Goal: Complete application form: Complete application form

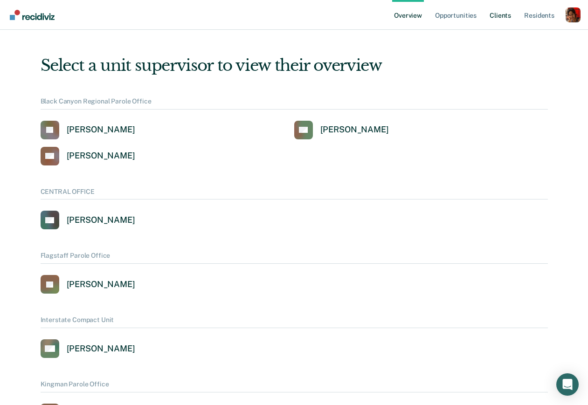
click at [494, 18] on link "Client s" at bounding box center [500, 15] width 25 height 30
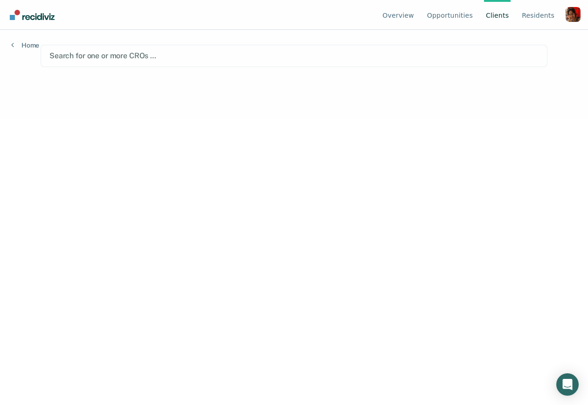
click at [572, 17] on div "Profile dropdown button" at bounding box center [573, 14] width 15 height 15
click at [530, 45] on link "Profile" at bounding box center [536, 44] width 60 height 8
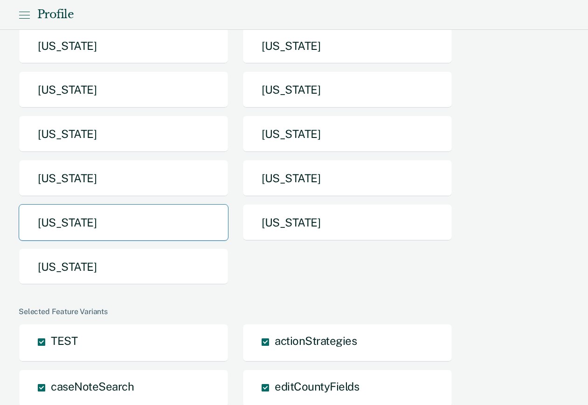
scroll to position [179, 0]
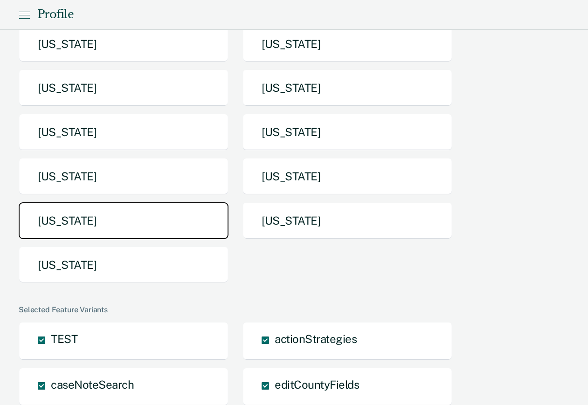
click at [157, 222] on button "[US_STATE]" at bounding box center [124, 220] width 210 height 37
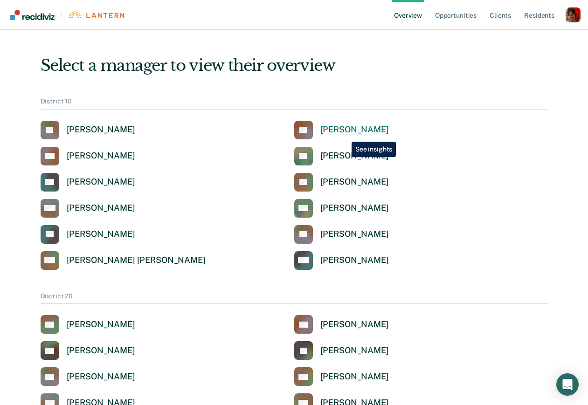
click at [345, 135] on div "Tamara Chappell" at bounding box center [354, 130] width 69 height 11
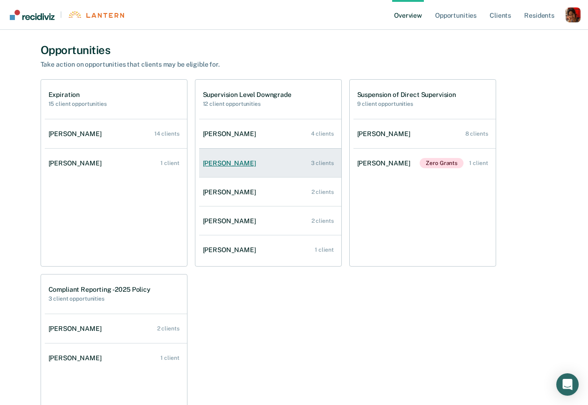
scroll to position [336, 0]
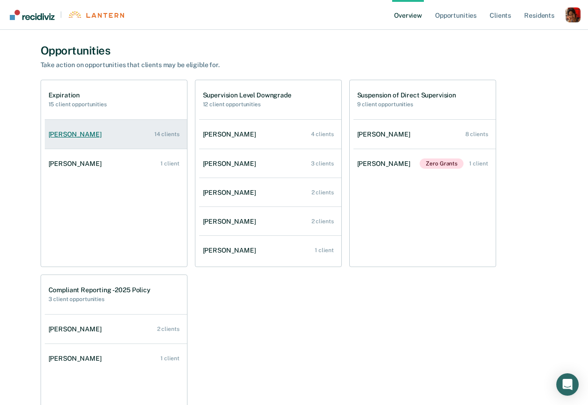
click at [112, 144] on link "Amanda Pendleton 14 clients" at bounding box center [116, 134] width 142 height 27
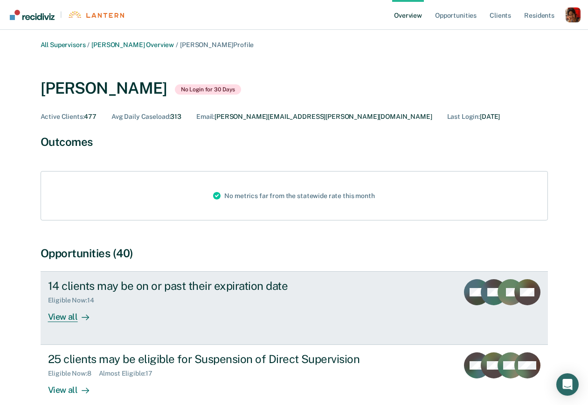
click at [163, 292] on div "14 clients may be on or past their expiration date" at bounding box center [211, 286] width 327 height 14
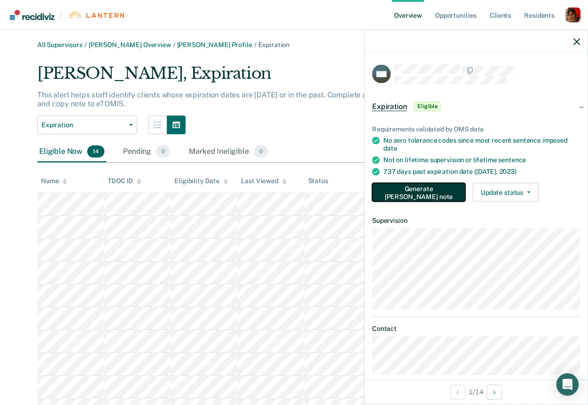
click at [417, 192] on button "Generate TEPE note" at bounding box center [418, 192] width 93 height 19
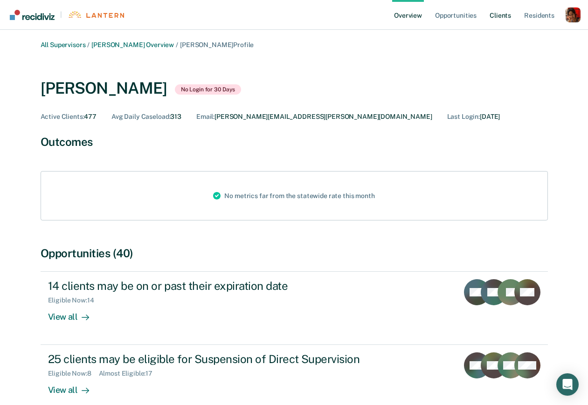
click at [496, 16] on link "Client s" at bounding box center [500, 15] width 25 height 30
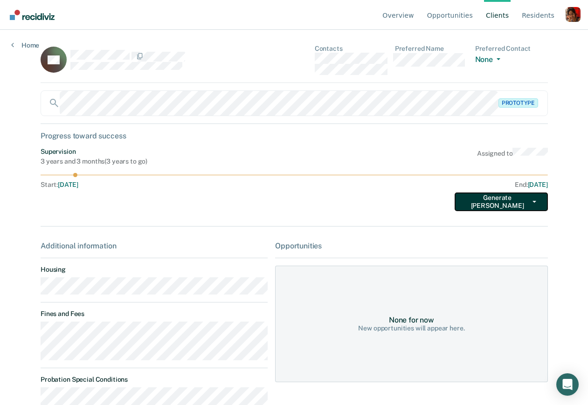
click at [489, 202] on button "Generate TEPE" at bounding box center [501, 202] width 93 height 19
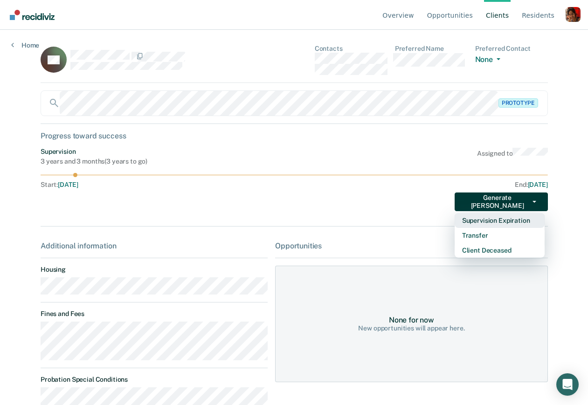
click at [498, 220] on button "Supervision Expiration" at bounding box center [500, 220] width 90 height 15
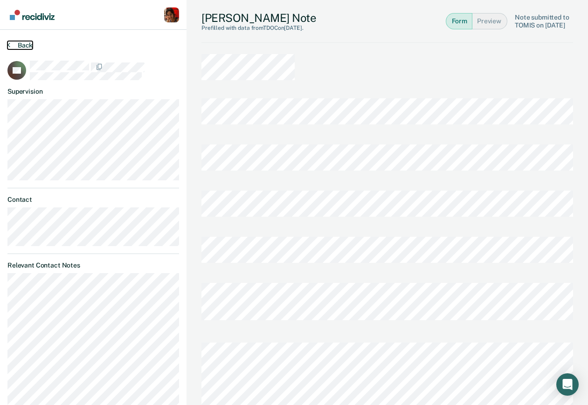
click at [20, 45] on button "Back" at bounding box center [19, 45] width 25 height 8
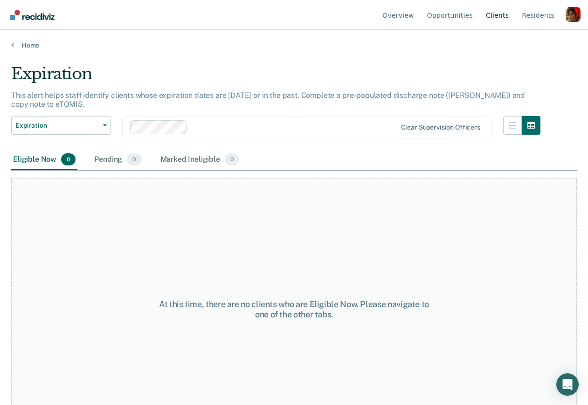
click at [499, 14] on link "Client s" at bounding box center [497, 15] width 27 height 30
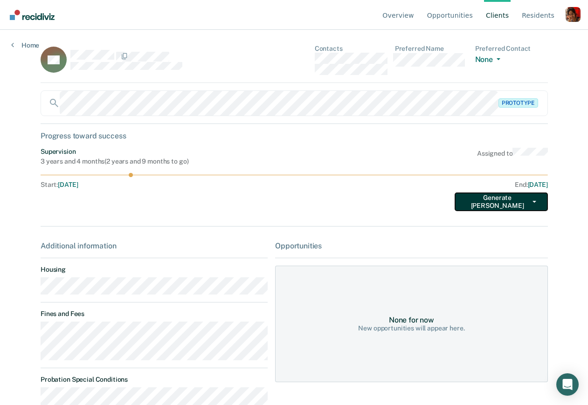
click at [499, 207] on button "Generate TEPE" at bounding box center [501, 202] width 93 height 19
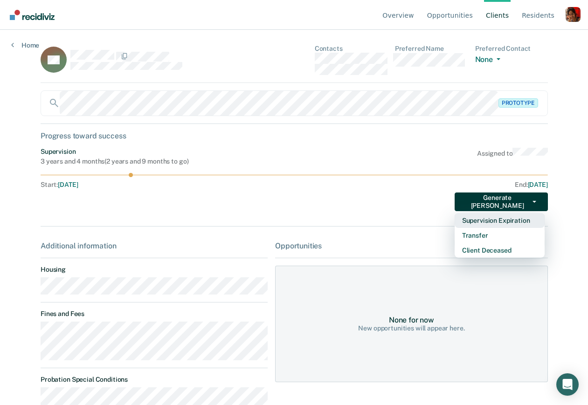
click at [494, 223] on button "Supervision Expiration" at bounding box center [500, 220] width 90 height 15
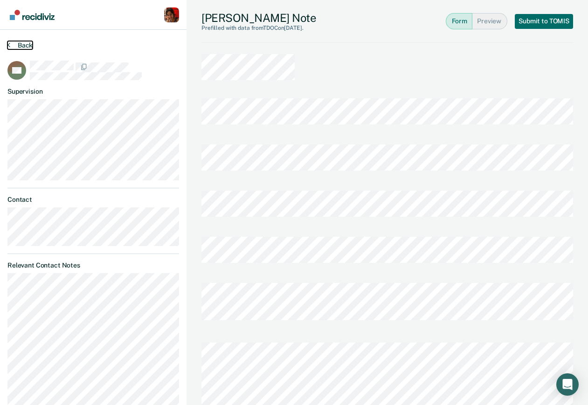
click at [21, 44] on button "Back" at bounding box center [19, 45] width 25 height 8
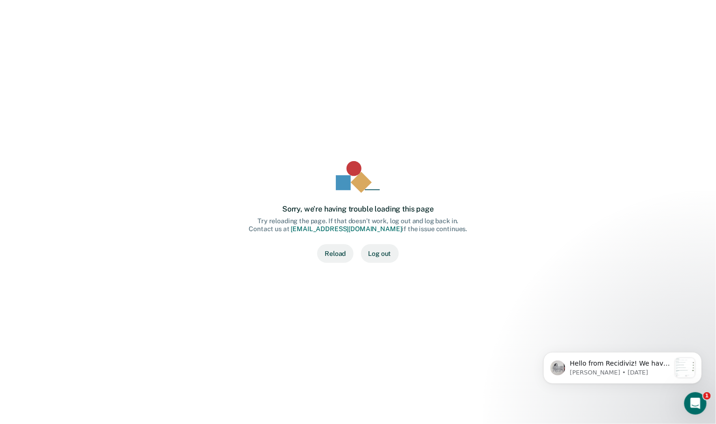
click at [341, 253] on button "Reload" at bounding box center [335, 253] width 36 height 19
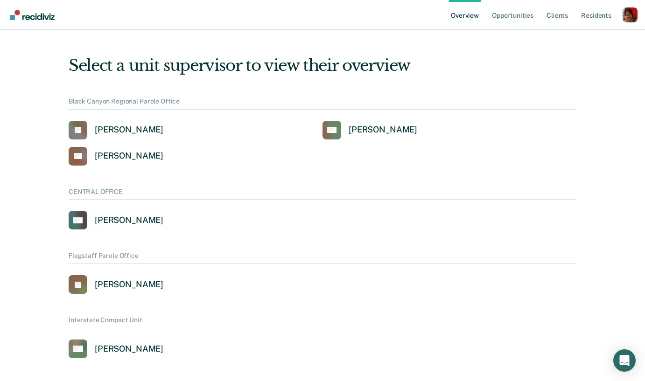
click at [624, 17] on div "Profile dropdown button" at bounding box center [629, 14] width 15 height 15
click at [576, 42] on link "Profile" at bounding box center [592, 43] width 60 height 8
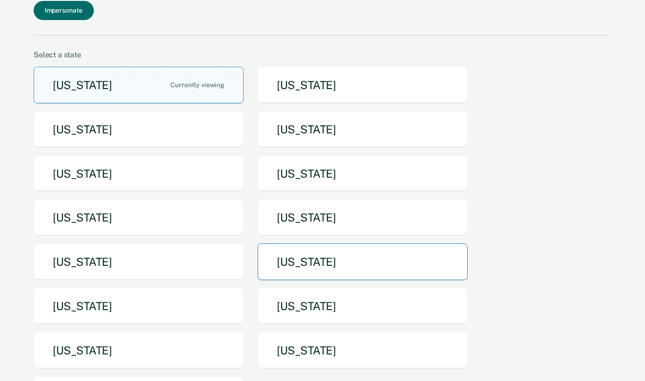
scroll to position [87, 0]
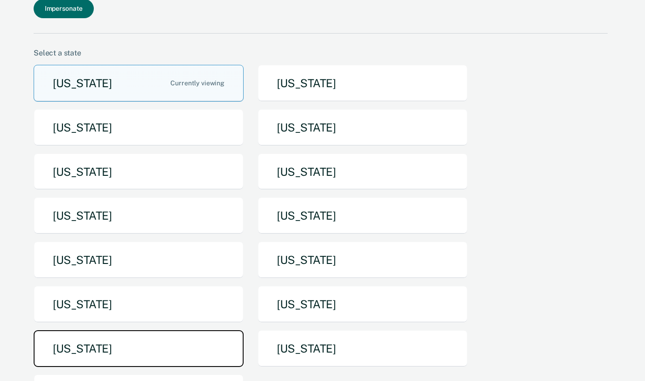
click at [170, 330] on button "Tennessee" at bounding box center [139, 348] width 210 height 37
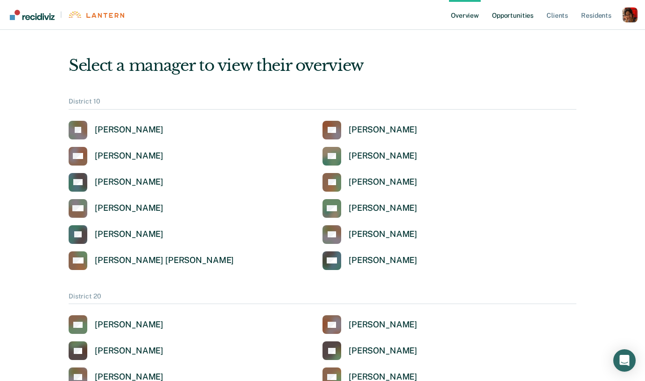
click at [504, 16] on link "Opportunities" at bounding box center [512, 15] width 45 height 30
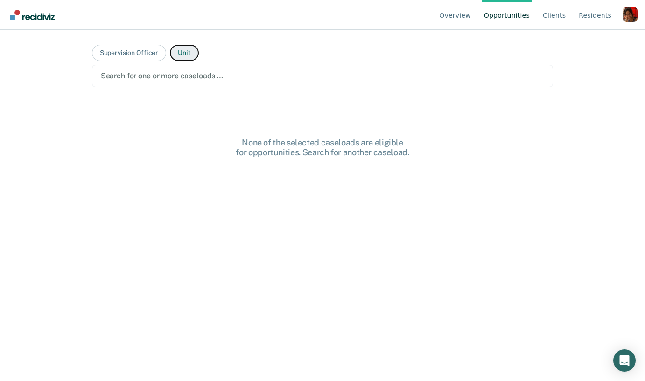
click at [189, 53] on button "Unit" at bounding box center [184, 53] width 28 height 16
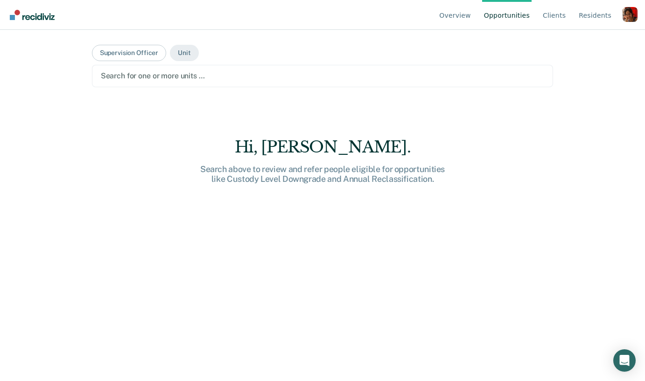
click at [175, 74] on div at bounding box center [323, 75] width 444 height 11
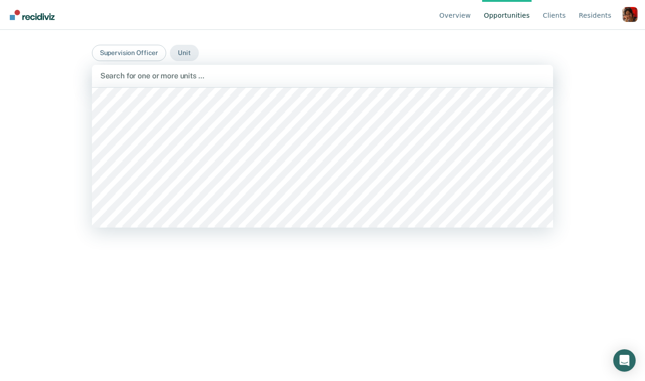
scroll to position [152, 0]
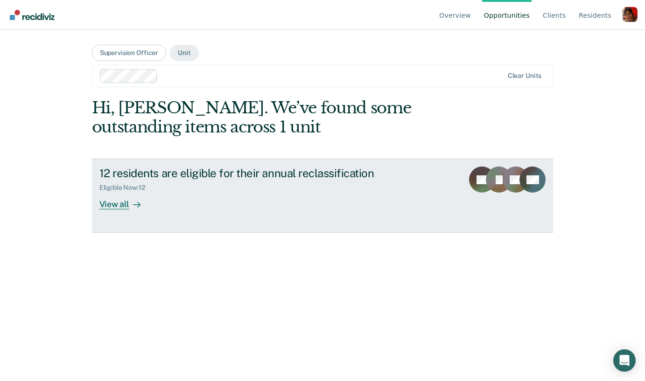
click at [107, 203] on div "View all" at bounding box center [125, 201] width 52 height 18
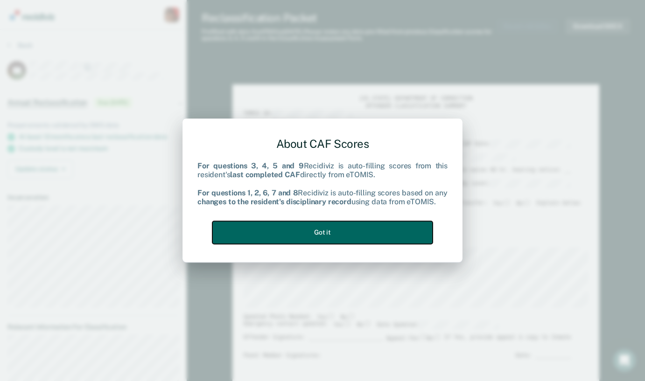
click at [301, 228] on button "Got it" at bounding box center [322, 232] width 220 height 23
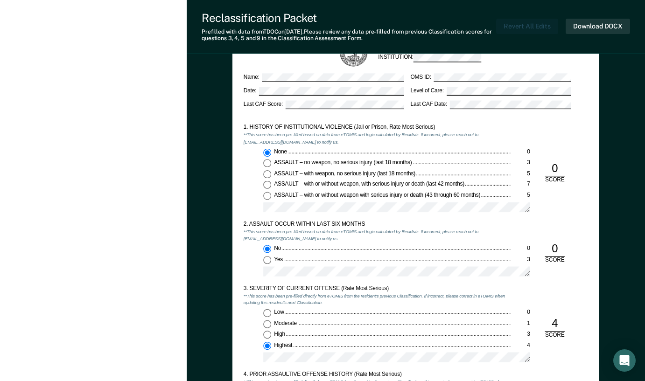
scroll to position [540, 0]
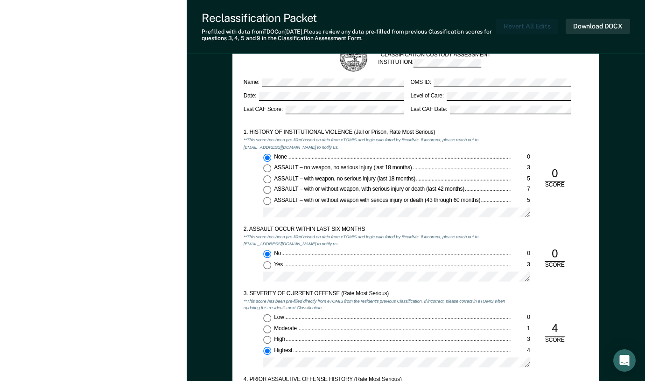
click at [354, 169] on span "ASSAULT – no weapon, no serious injury (last 18 months)" at bounding box center [343, 167] width 139 height 6
click at [271, 169] on input "ASSAULT – no weapon, no serious injury (last 18 months) 3" at bounding box center [267, 168] width 8 height 8
type textarea "x"
radio input "false"
radio input "true"
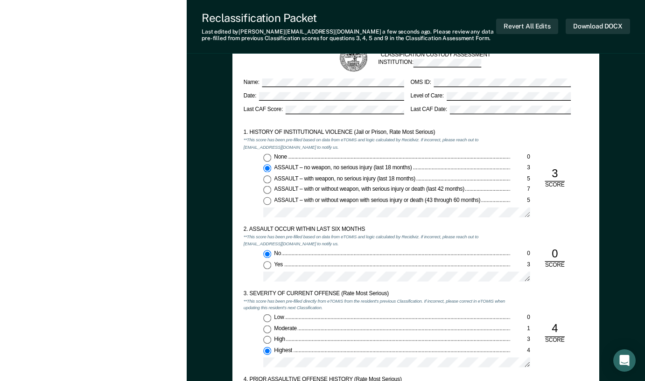
click at [267, 157] on input "None 0" at bounding box center [267, 157] width 8 height 8
type textarea "x"
radio input "true"
radio input "false"
click at [247, 191] on div "None 0 ASSAULT – no weapon, no serious injury (last 18 months) 3 ASSAULT – with…" at bounding box center [376, 188] width 267 height 70
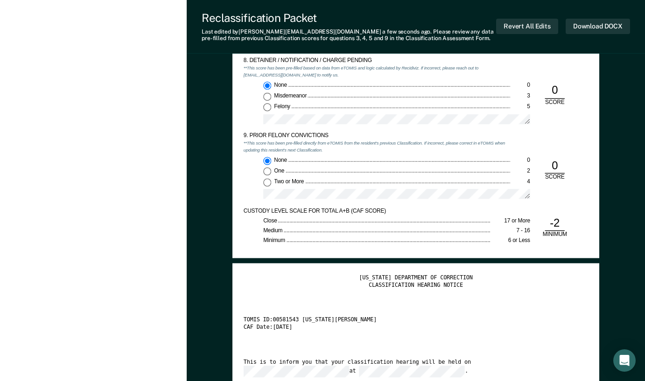
scroll to position [1331, 0]
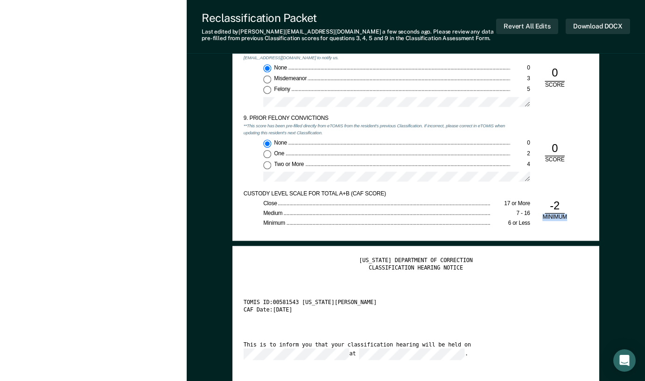
drag, startPoint x: 566, startPoint y: 216, endPoint x: 540, endPoint y: 216, distance: 26.1
click at [540, 216] on div "MINIMUM" at bounding box center [555, 217] width 30 height 7
click at [557, 207] on div "-2" at bounding box center [555, 206] width 20 height 15
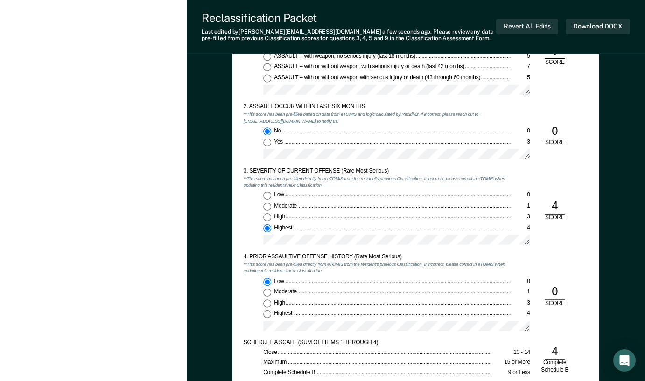
scroll to position [662, 0]
click at [269, 216] on input "High 3" at bounding box center [267, 218] width 8 height 8
type textarea "x"
radio input "true"
radio input "false"
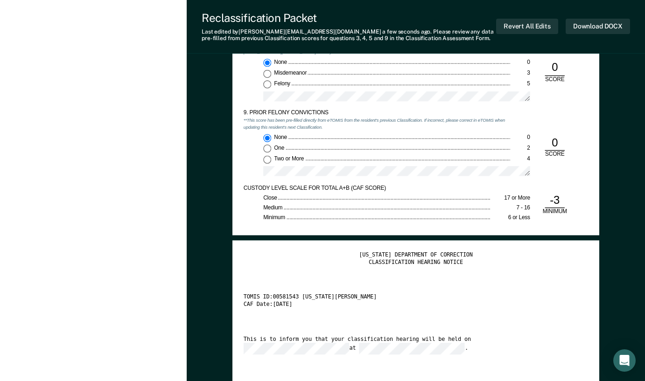
scroll to position [1256, 0]
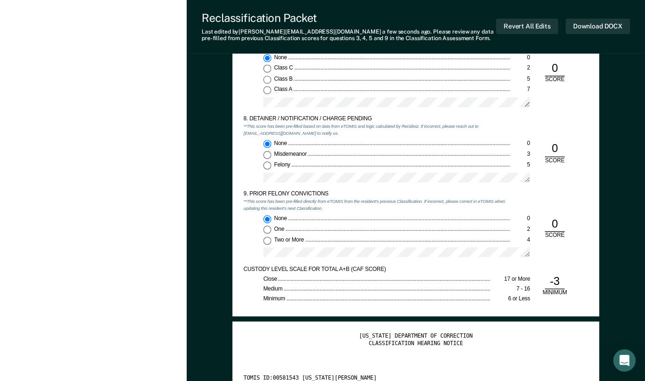
click at [268, 166] on input "Felony 5" at bounding box center [267, 166] width 8 height 8
type textarea "x"
radio input "false"
radio input "true"
click at [268, 242] on input "Two or More 4" at bounding box center [267, 241] width 8 height 8
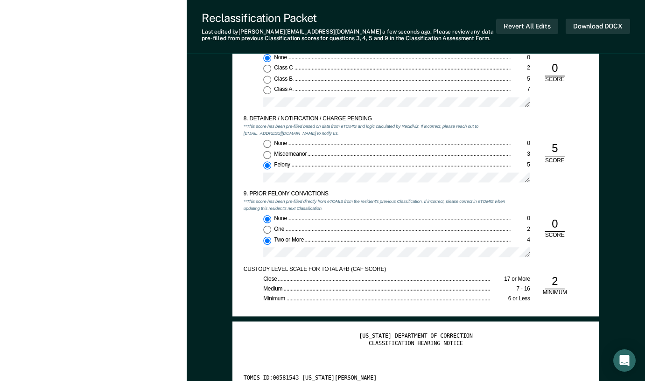
type textarea "x"
radio input "false"
radio input "true"
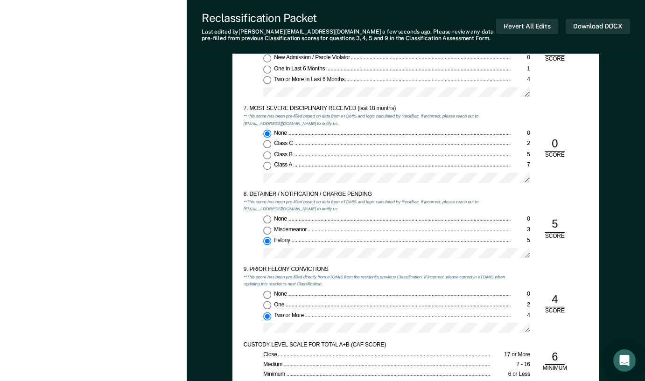
scroll to position [1156, 0]
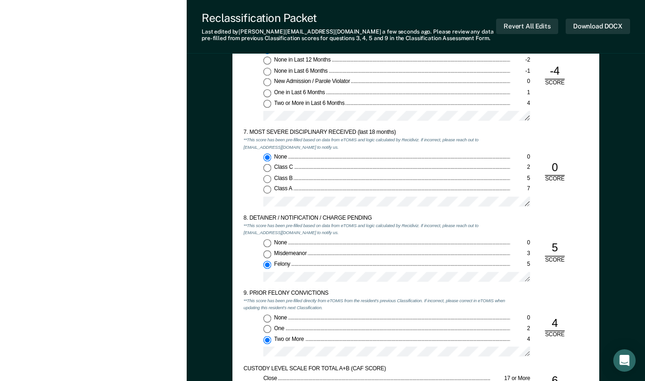
click at [267, 190] on input "Class A 7" at bounding box center [267, 190] width 8 height 8
type textarea "x"
radio input "false"
radio input "true"
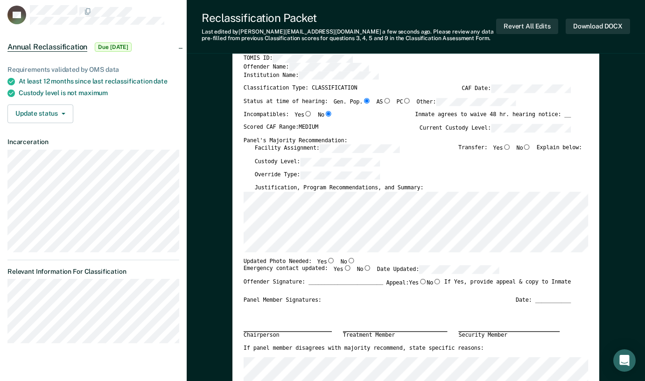
scroll to position [0, 0]
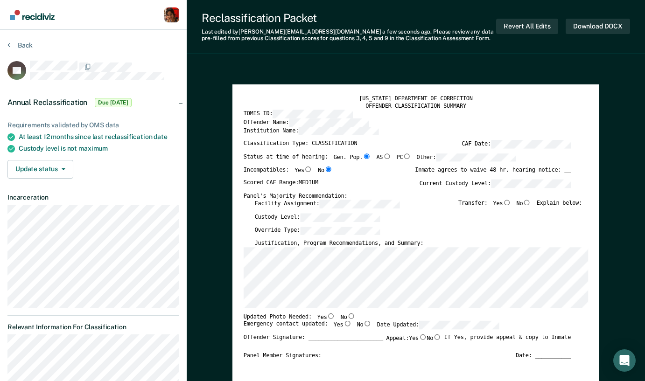
click at [23, 37] on section "Back VS Annual Reclassification Due 10/30/25 Requirements validated by OMS data…" at bounding box center [93, 224] width 187 height 388
click at [23, 42] on button "Back" at bounding box center [19, 45] width 25 height 8
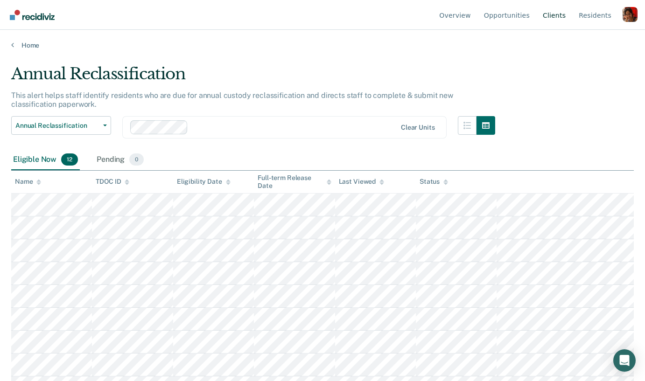
click at [554, 16] on link "Client s" at bounding box center [554, 15] width 27 height 30
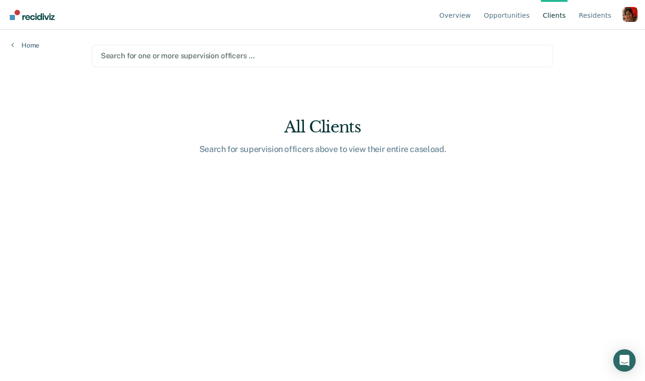
click at [153, 61] on div "Search for one or more supervision officers …" at bounding box center [322, 55] width 445 height 13
click at [241, 97] on main "Search for one or more supervision officers … All Clients Search for supervisio…" at bounding box center [323, 194] width 484 height 329
click at [492, 15] on link "Opportunities" at bounding box center [506, 15] width 49 height 30
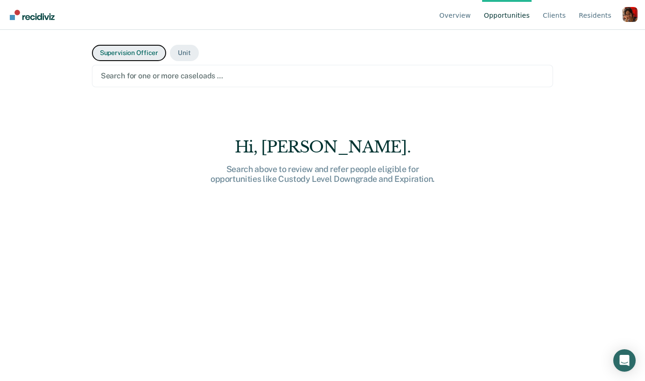
click at [123, 49] on button "Supervision Officer" at bounding box center [129, 53] width 74 height 16
click at [153, 70] on div at bounding box center [323, 75] width 444 height 11
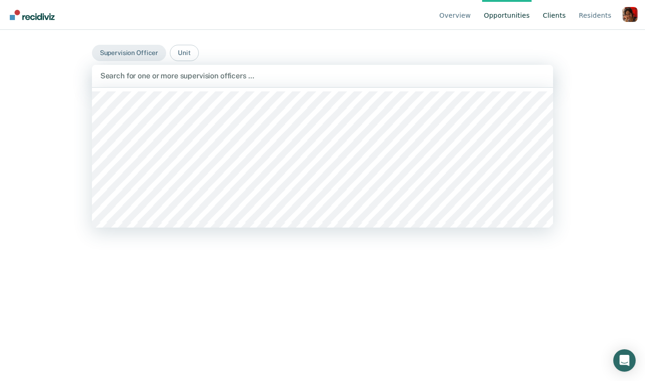
click at [554, 14] on link "Client s" at bounding box center [554, 15] width 27 height 30
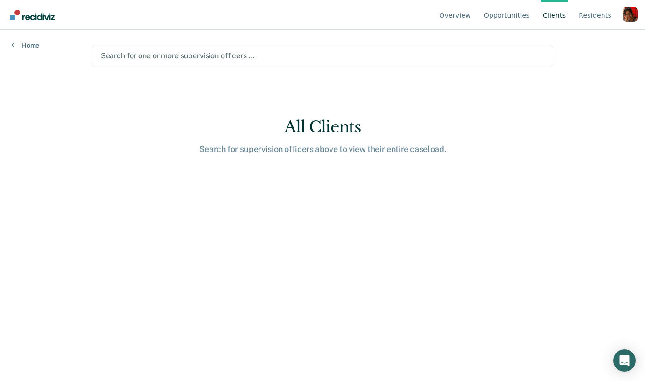
click at [199, 63] on div "Search for one or more supervision officers …" at bounding box center [322, 56] width 461 height 22
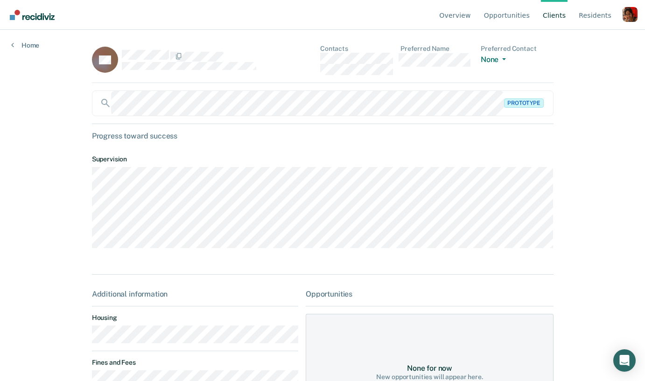
click at [24, 50] on div "Overview Opportunities Client s Resident s Profile How it works Go to Pathways …" at bounding box center [322, 190] width 645 height 381
click at [23, 46] on link "Home" at bounding box center [25, 45] width 28 height 8
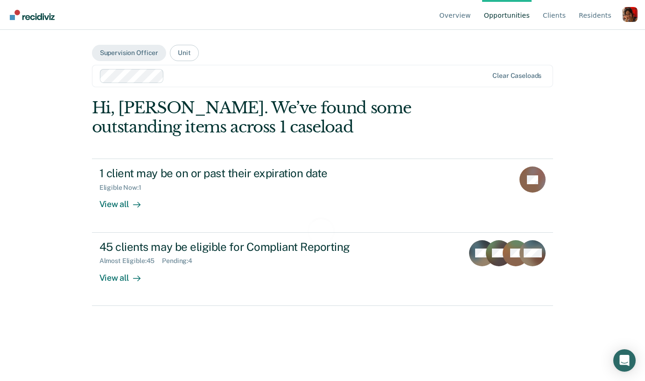
click at [195, 132] on div "Hi, Damini. We’ve found some outstanding items across 1 caseload" at bounding box center [276, 117] width 369 height 38
click at [554, 21] on link "Client s" at bounding box center [554, 15] width 27 height 30
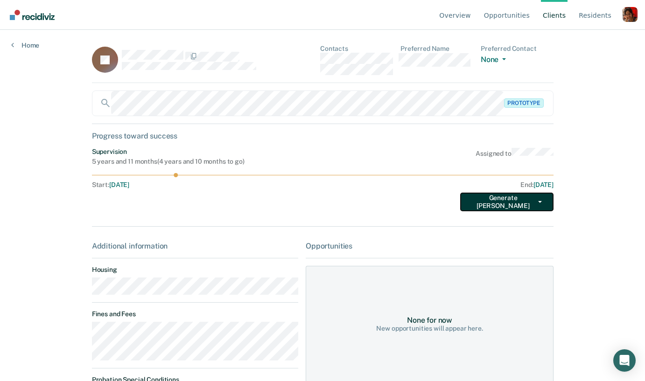
click at [528, 205] on button "Generate TEPE" at bounding box center [506, 202] width 93 height 19
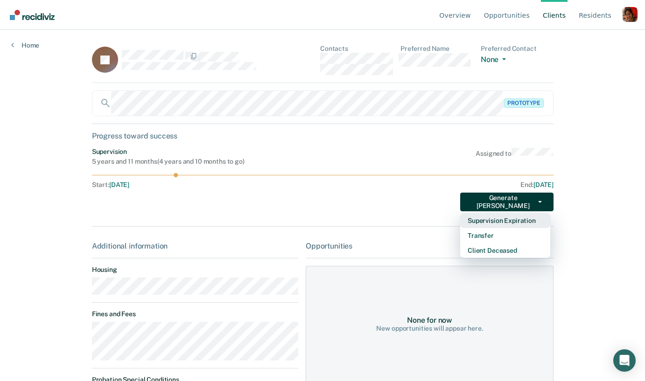
click at [498, 223] on button "Supervision Expiration" at bounding box center [505, 220] width 90 height 15
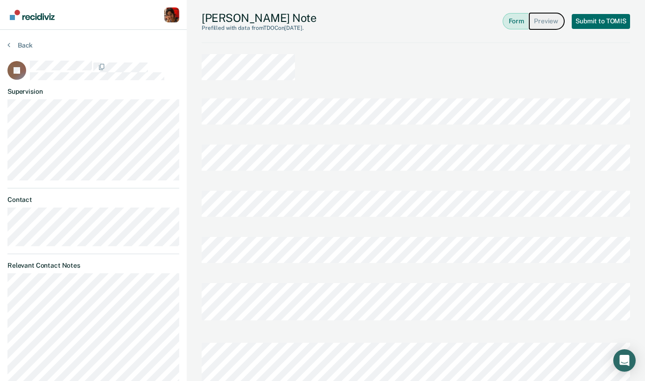
click at [542, 22] on button "Preview" at bounding box center [546, 21] width 35 height 16
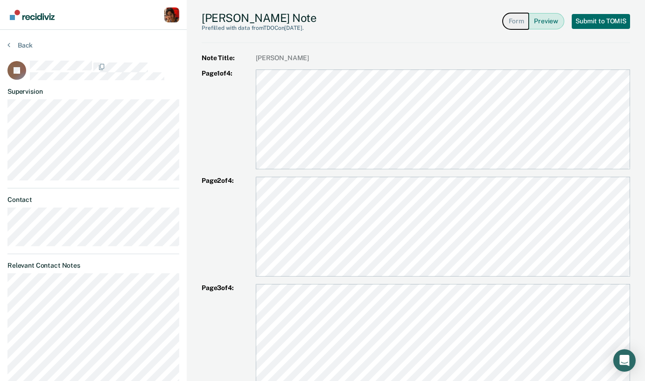
click at [515, 20] on button "Form" at bounding box center [515, 21] width 26 height 16
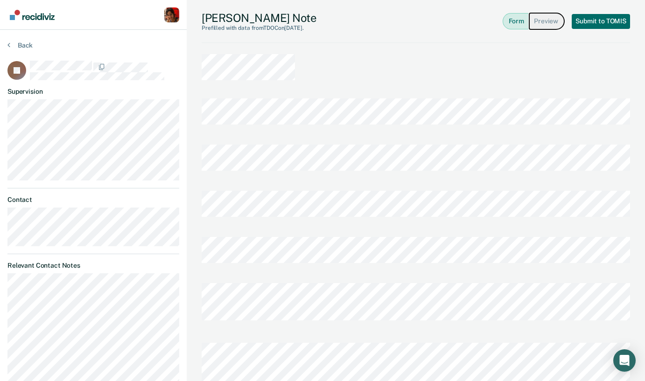
click at [549, 26] on button "Preview" at bounding box center [546, 21] width 35 height 16
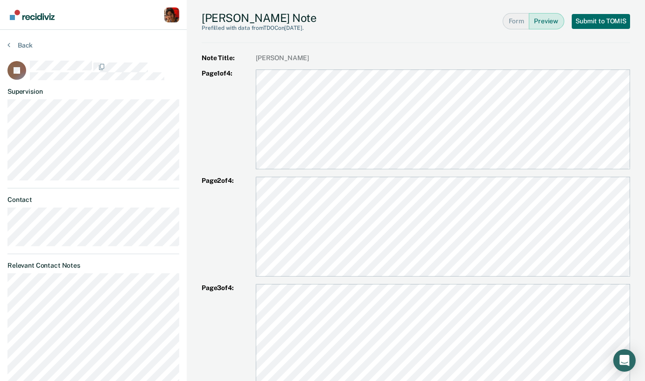
click at [19, 41] on section "Back JA Supervision Contact Relevant Contact Notes" at bounding box center [93, 236] width 187 height 412
click at [12, 46] on button "Back" at bounding box center [19, 45] width 25 height 8
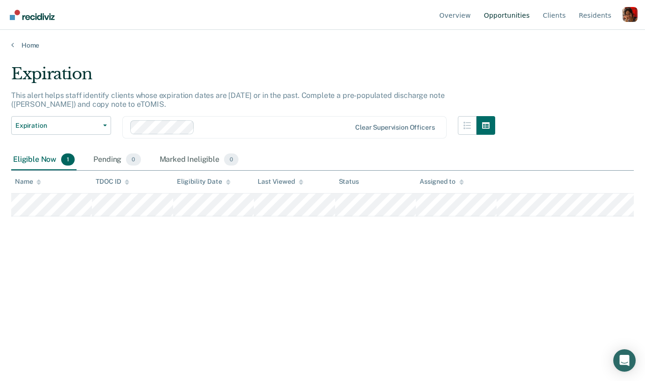
click at [524, 14] on link "Opportunities" at bounding box center [506, 15] width 49 height 30
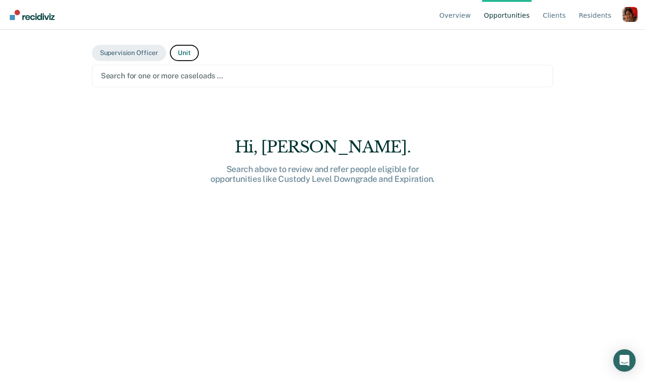
click at [176, 58] on button "Unit" at bounding box center [184, 53] width 28 height 16
click at [164, 74] on div at bounding box center [323, 75] width 444 height 11
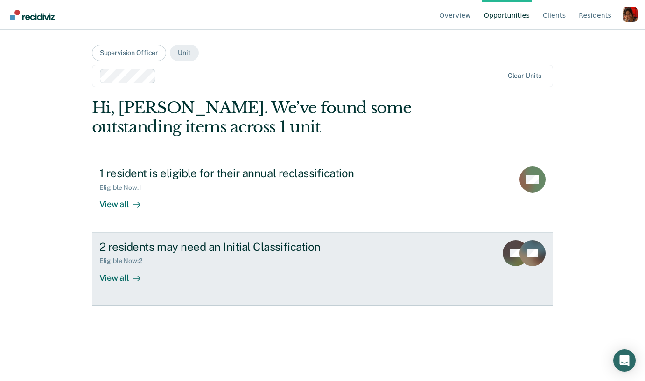
click at [127, 266] on div "View all" at bounding box center [125, 274] width 52 height 18
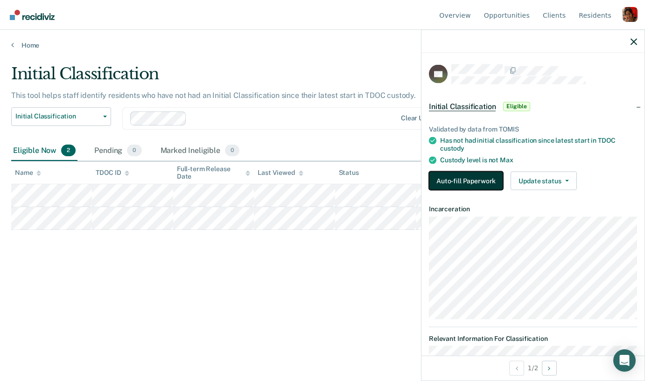
click at [467, 180] on button "Auto-fill Paperwork" at bounding box center [466, 180] width 74 height 19
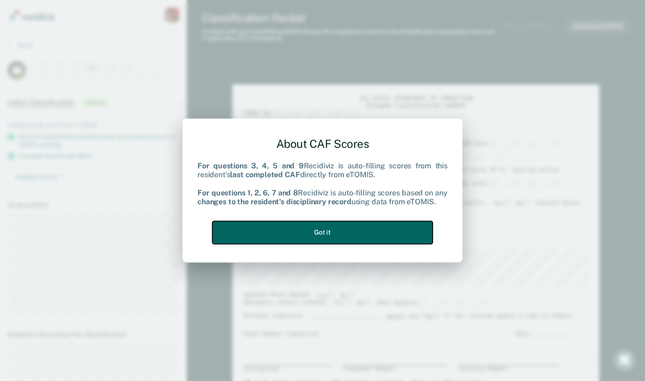
click at [377, 236] on button "Got it" at bounding box center [322, 232] width 220 height 23
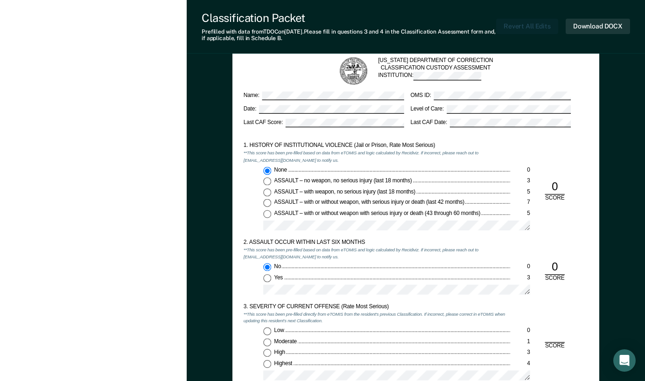
scroll to position [526, 0]
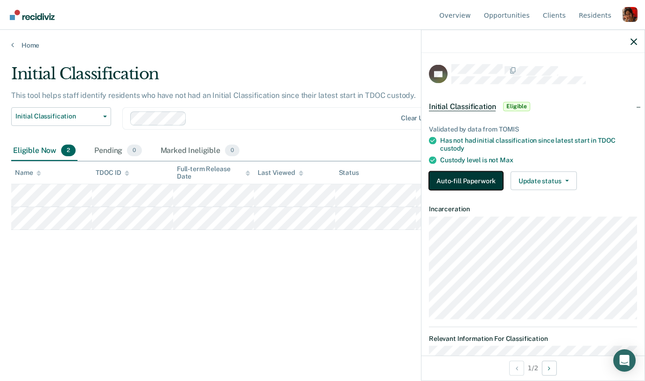
click at [491, 181] on button "Auto-fill Paperwork" at bounding box center [466, 180] width 74 height 19
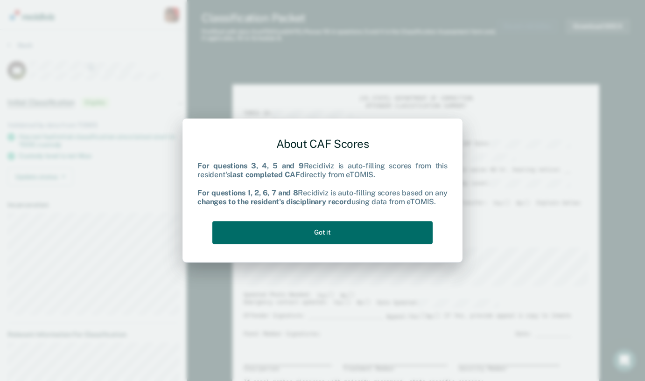
drag, startPoint x: 238, startPoint y: 167, endPoint x: 389, endPoint y: 176, distance: 151.4
click at [389, 176] on div "For questions 3, 4, 5 and 9 Recidiviz is auto-filling scores from this resident…" at bounding box center [322, 184] width 250 height 45
click at [232, 214] on div "About CAF Scores For questions 3, 4, 5 and 9 Recidiviz is auto-filling scores f…" at bounding box center [322, 189] width 250 height 118
drag, startPoint x: 215, startPoint y: 190, endPoint x: 443, endPoint y: 199, distance: 227.8
click at [443, 199] on div "For questions 3, 4, 5 and 9 Recidiviz is auto-filling scores from this resident…" at bounding box center [322, 184] width 250 height 45
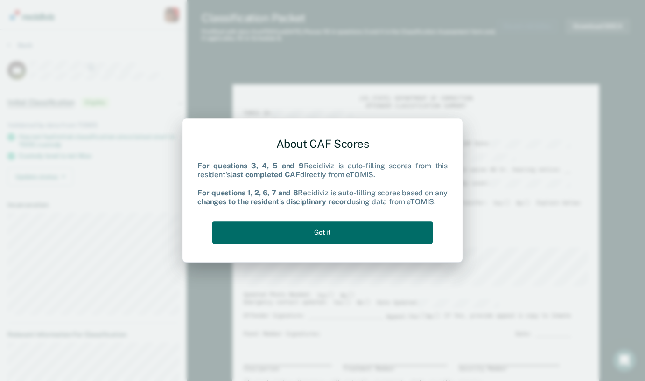
click at [443, 199] on div "For questions 3, 4, 5 and 9 Recidiviz is auto-filling scores from this resident…" at bounding box center [322, 184] width 250 height 45
drag, startPoint x: 197, startPoint y: 163, endPoint x: 438, endPoint y: 202, distance: 244.3
click at [438, 202] on div "About CAF Scores For questions 3, 4, 5 and 9 Recidiviz is auto-filling scores f…" at bounding box center [322, 190] width 280 height 145
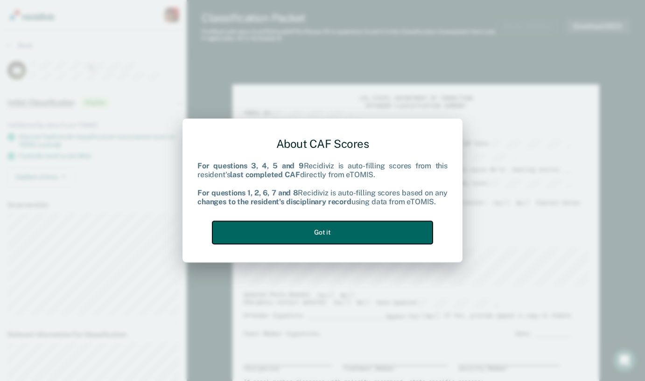
click at [304, 231] on button "Got it" at bounding box center [322, 232] width 220 height 23
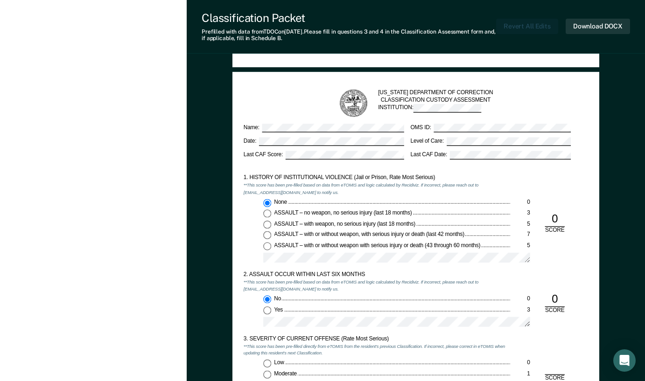
scroll to position [494, 0]
type textarea "x"
